Goal: Information Seeking & Learning: Learn about a topic

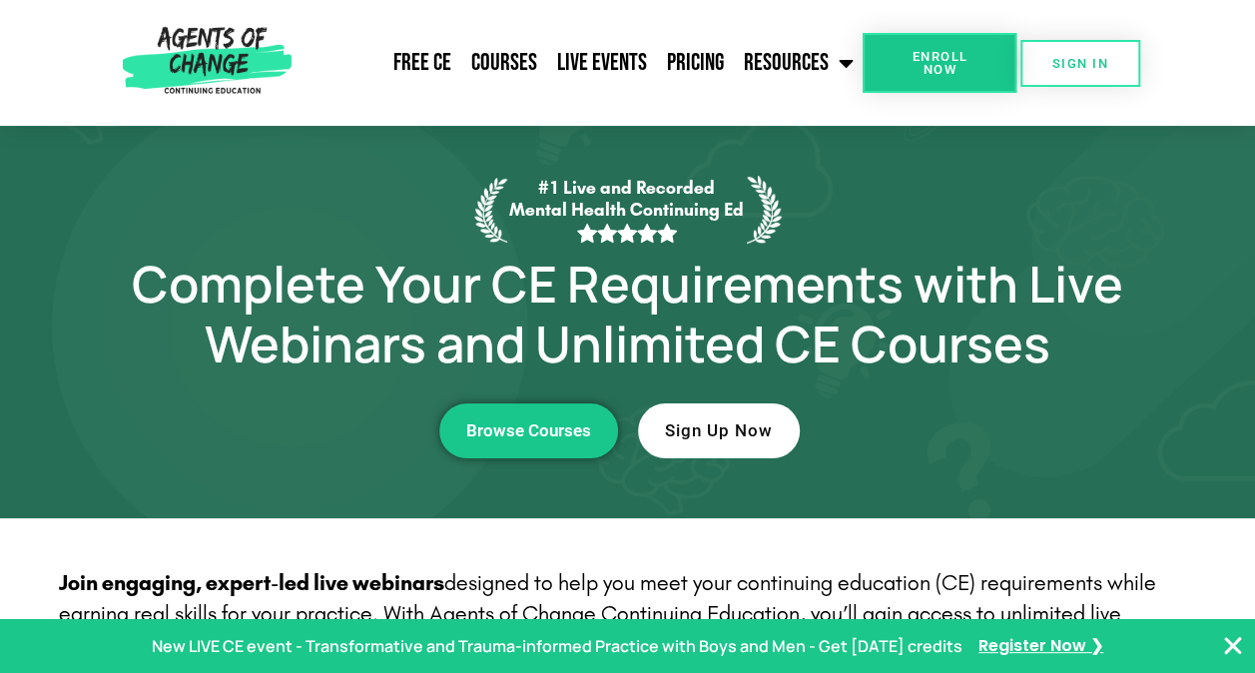
click at [1230, 649] on icon "Close Banner" at bounding box center [1233, 646] width 24 height 24
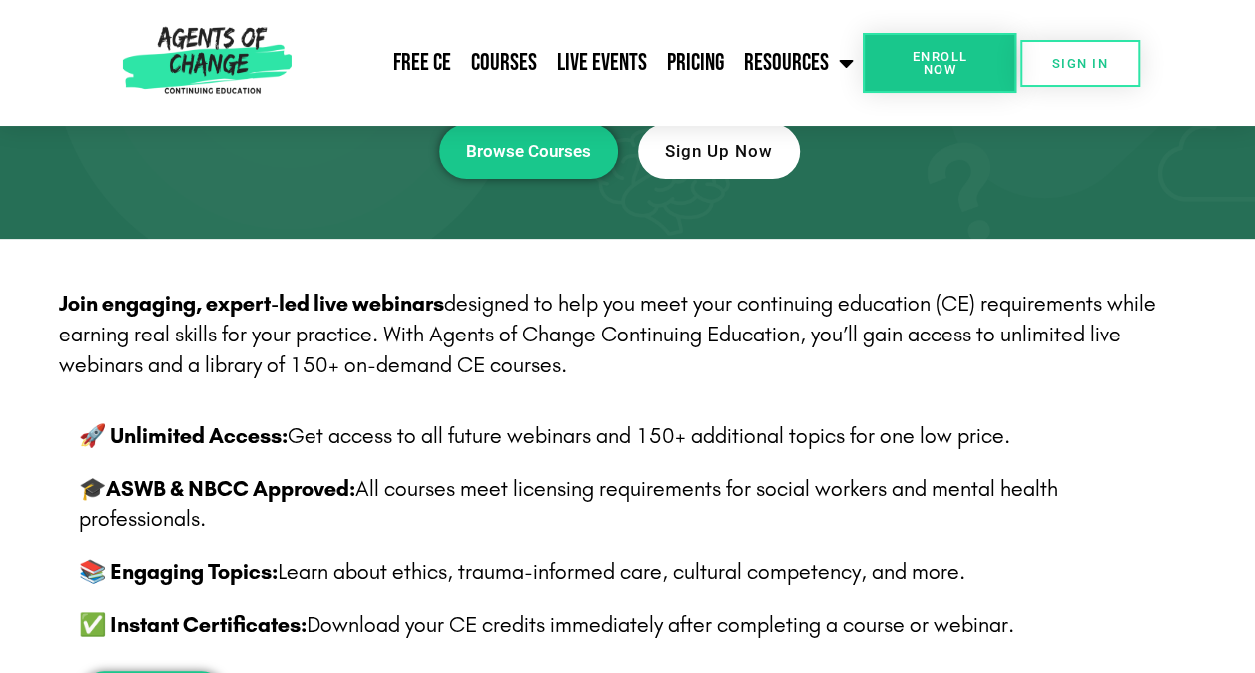
scroll to position [240, 0]
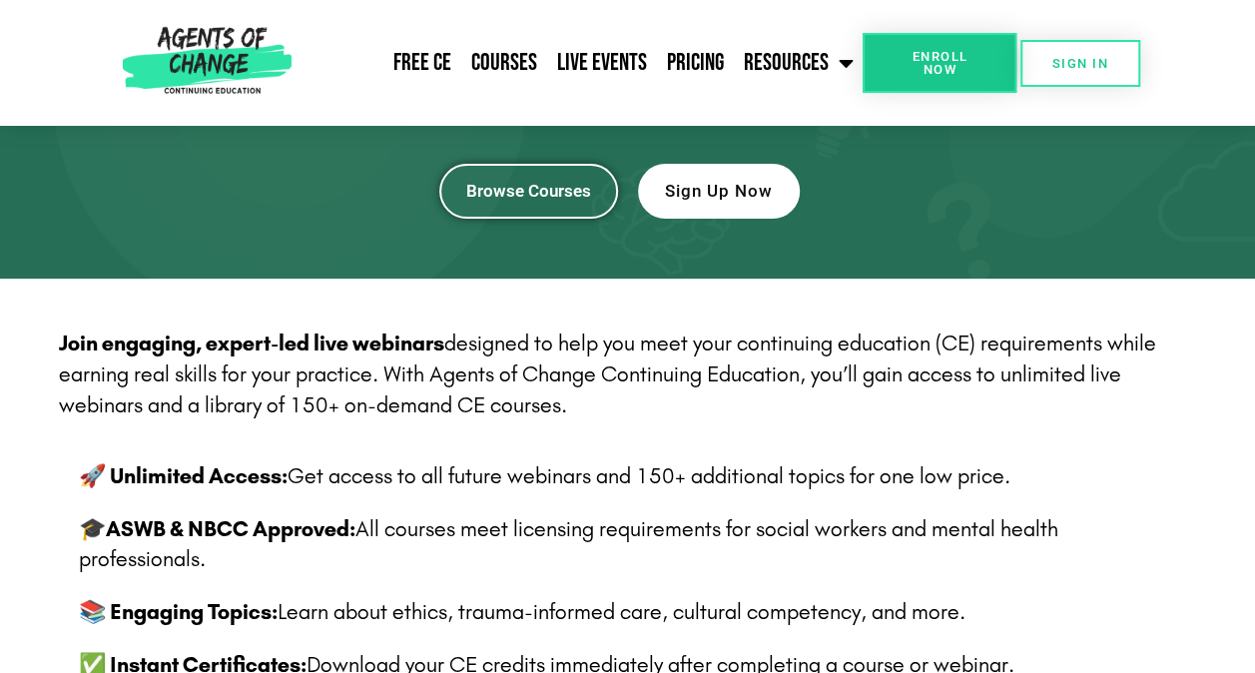
click at [485, 172] on link "Browse Courses" at bounding box center [528, 191] width 179 height 55
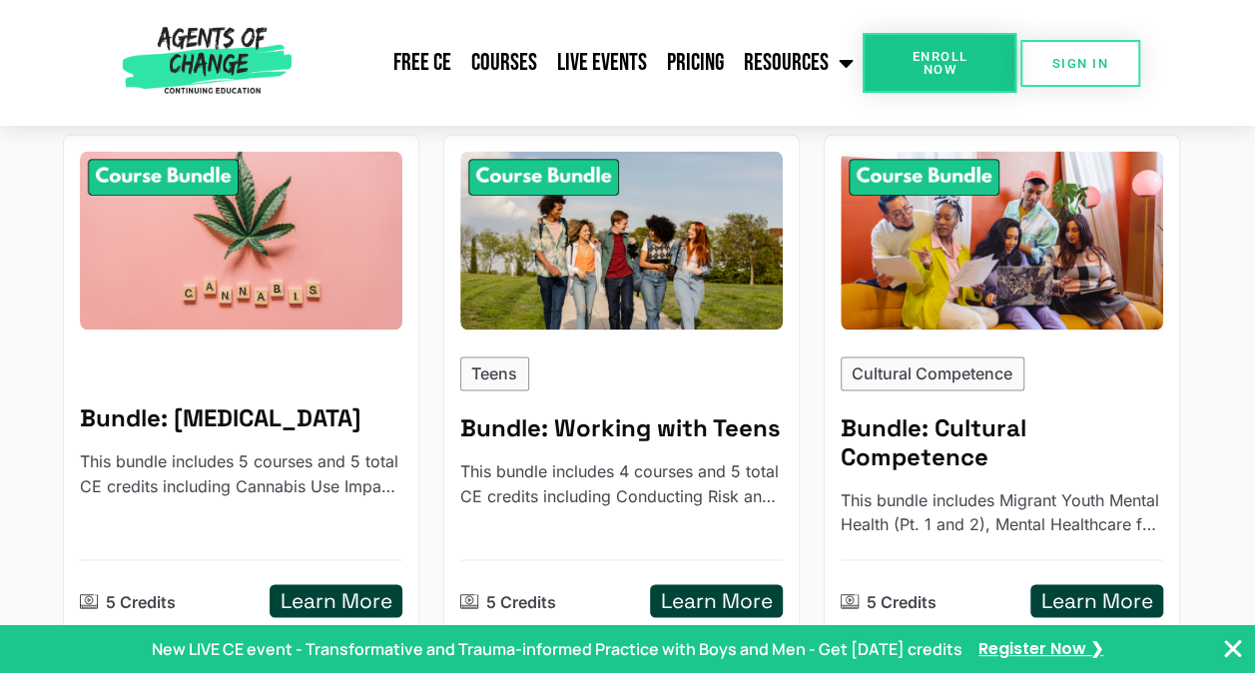
scroll to position [1140, 0]
